Goal: Task Accomplishment & Management: Use online tool/utility

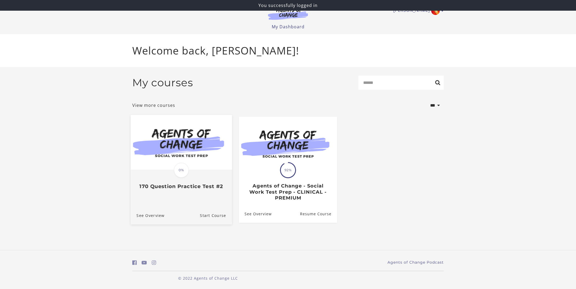
click at [203, 148] on img at bounding box center [181, 142] width 101 height 55
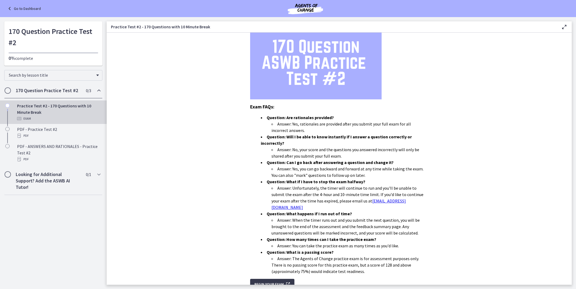
scroll to position [87, 0]
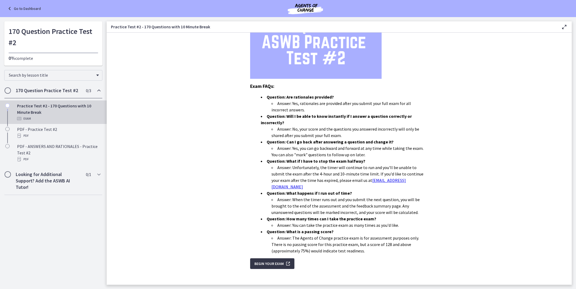
click at [270, 260] on span "Begin Your Exam" at bounding box center [268, 263] width 29 height 6
